Goal: Learn about a topic

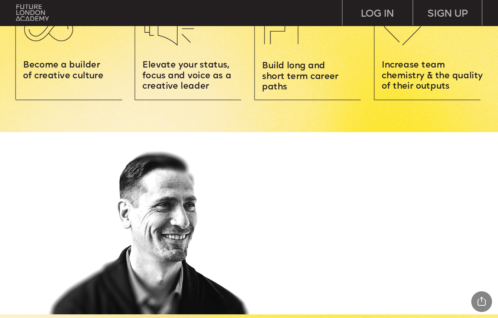
scroll to position [878, 0]
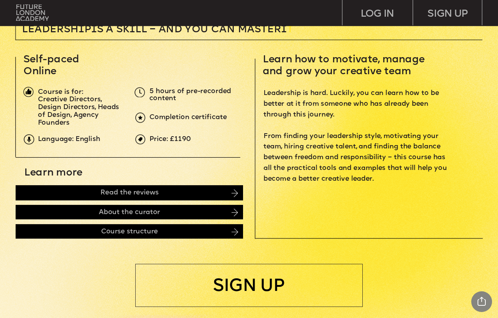
scroll to position [276, 0]
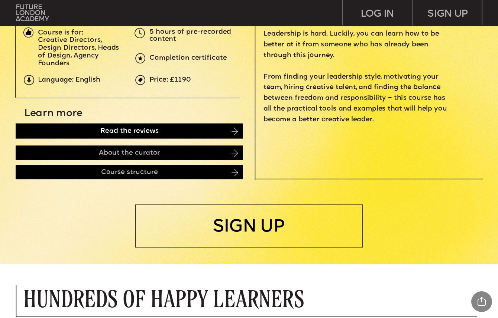
click at [103, 134] on div "Read the reviews" at bounding box center [129, 131] width 227 height 15
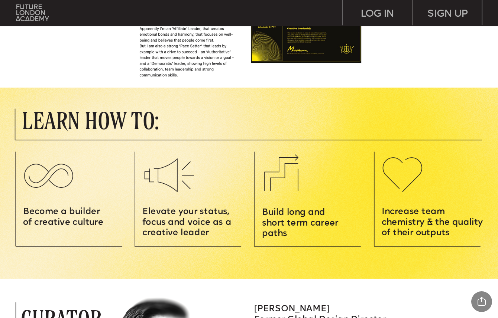
scroll to position [772, 0]
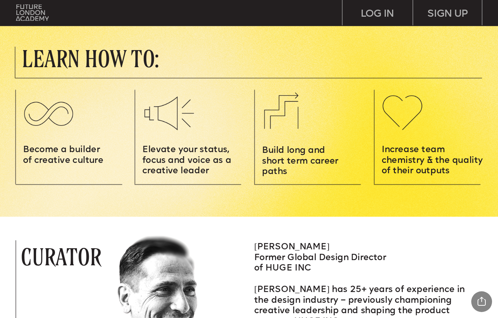
click at [173, 131] on img at bounding box center [169, 113] width 56 height 45
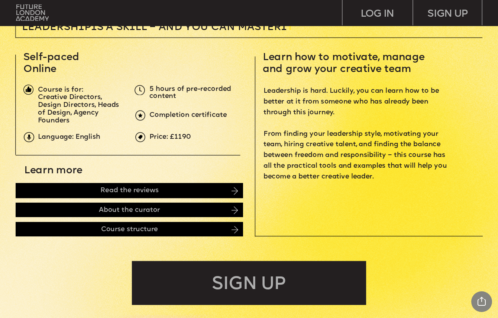
scroll to position [229, 0]
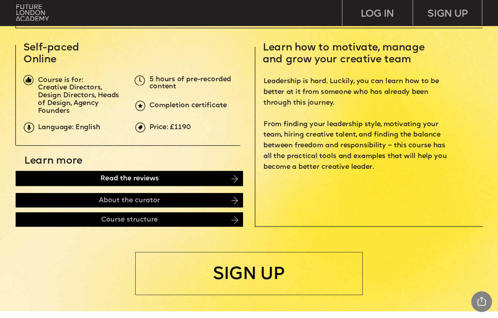
click at [123, 180] on div "Read the reviews" at bounding box center [129, 178] width 227 height 15
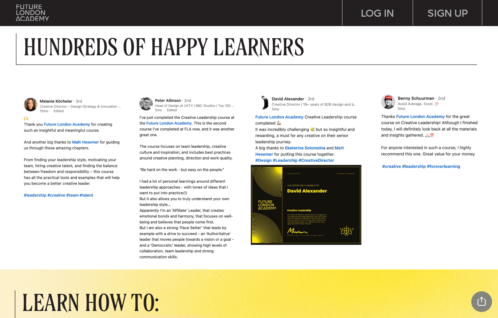
scroll to position [539, 0]
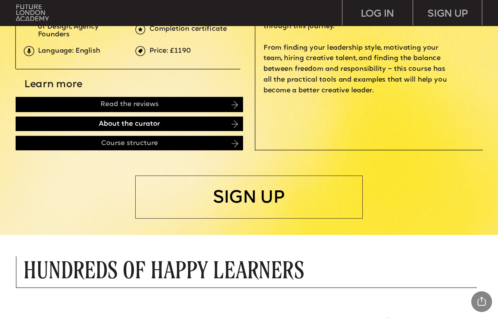
click at [121, 121] on div "About the curator" at bounding box center [129, 124] width 227 height 14
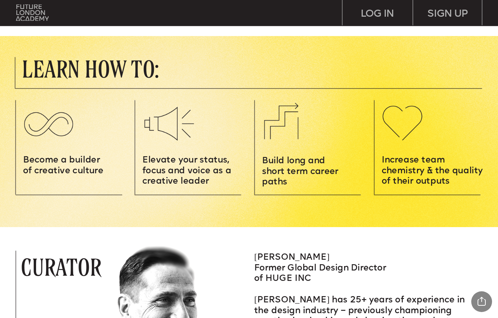
scroll to position [765, 0]
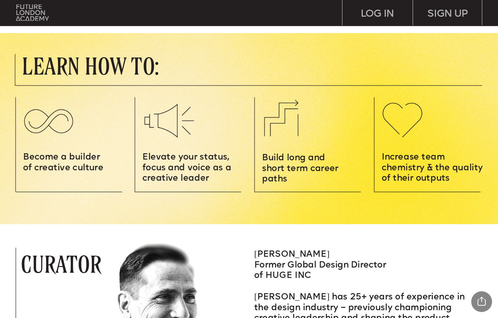
click at [187, 138] on img at bounding box center [169, 120] width 56 height 45
click at [174, 125] on img at bounding box center [169, 120] width 56 height 45
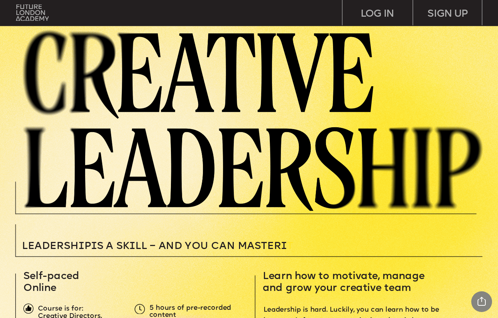
scroll to position [0, 0]
click at [357, 20] on div "LOG IN" at bounding box center [377, 13] width 70 height 26
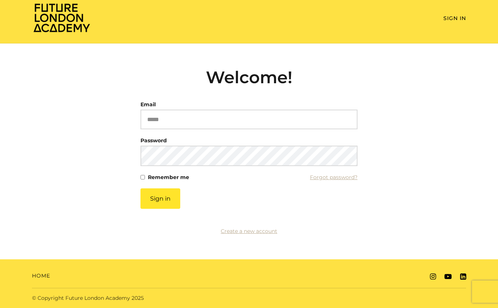
scroll to position [8, 0]
click at [46, 277] on link "Home" at bounding box center [41, 276] width 18 height 8
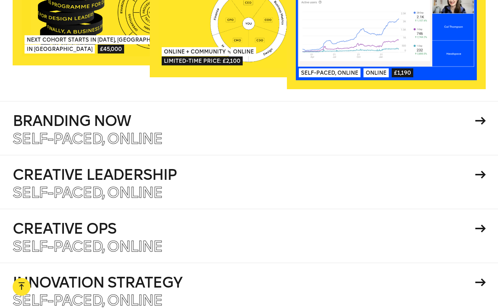
scroll to position [1237, 0]
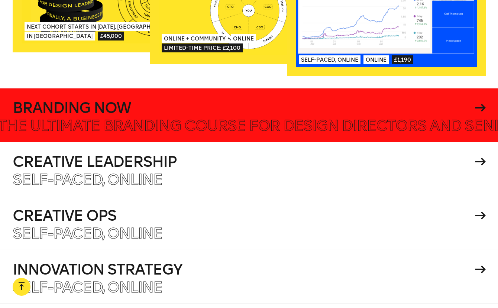
click at [96, 100] on h4 "Branding Now" at bounding box center [243, 107] width 460 height 15
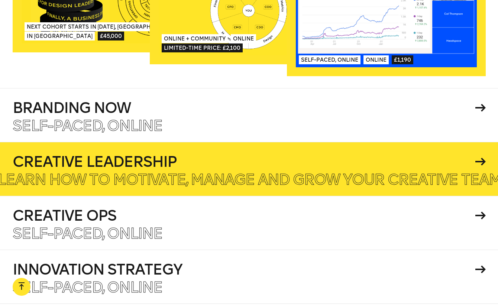
click at [146, 142] on div at bounding box center [249, 169] width 498 height 54
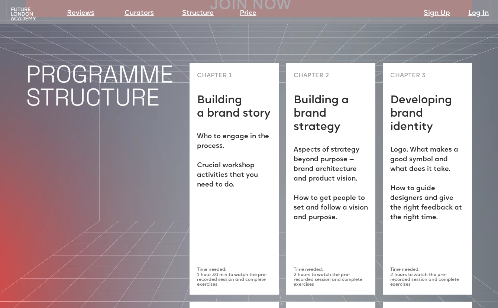
scroll to position [1778, 0]
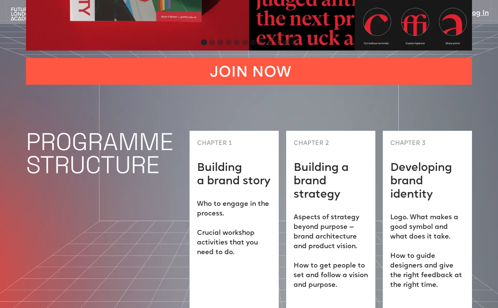
click at [94, 130] on h1 "PROGRAMME STRUCTURE" at bounding box center [104, 153] width 156 height 46
